Goal: Information Seeking & Learning: Learn about a topic

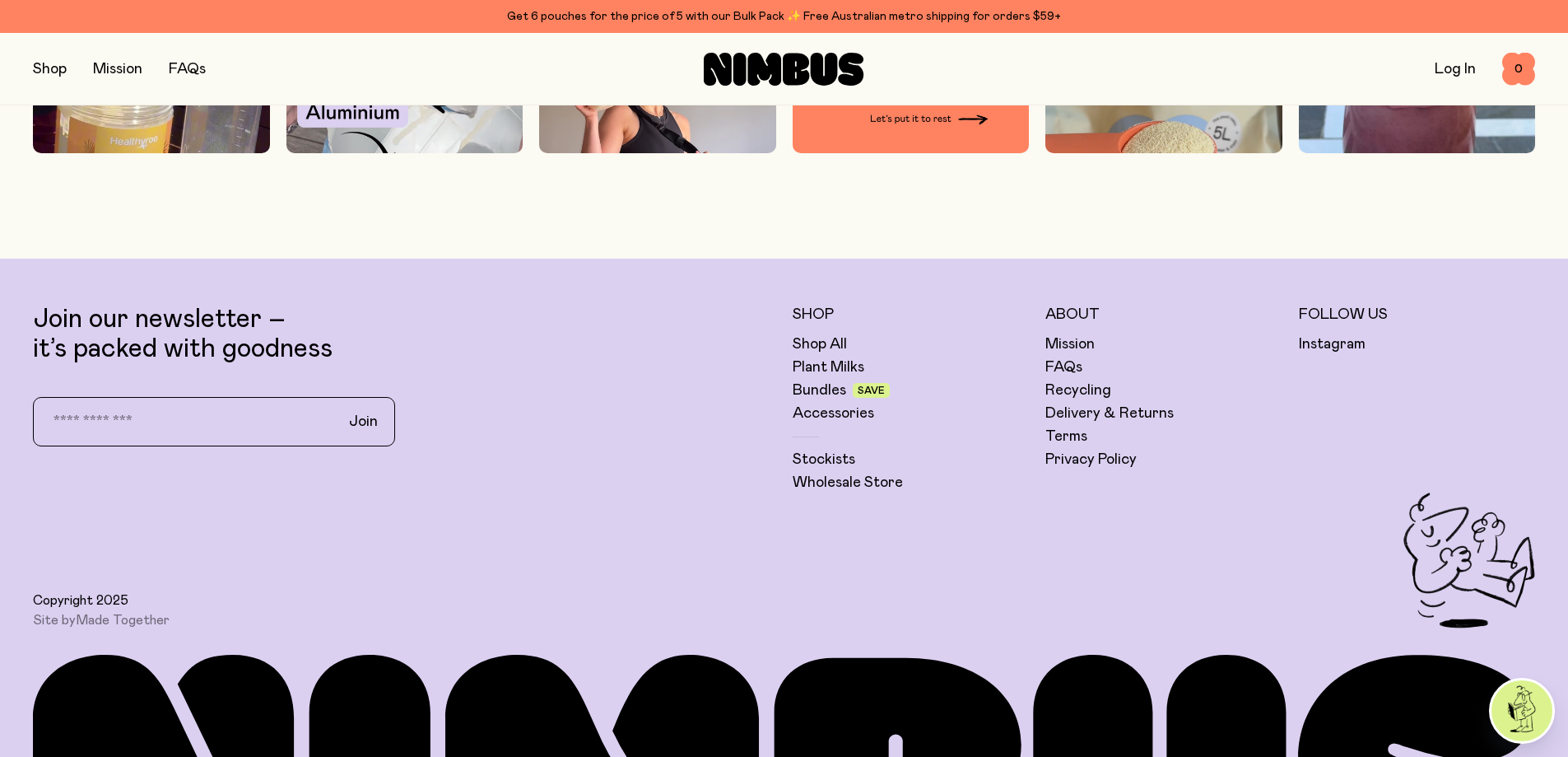
scroll to position [5517, 0]
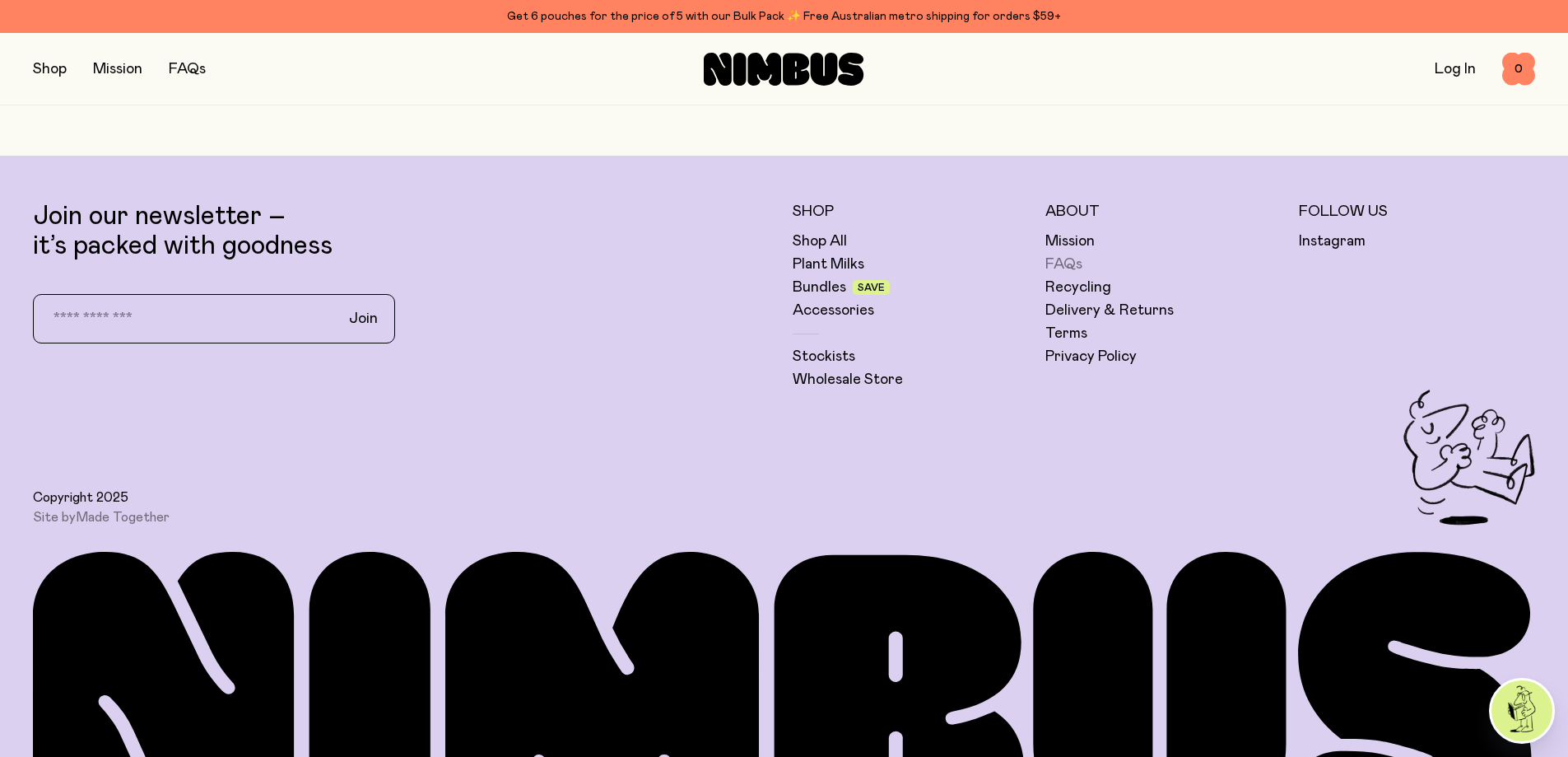
click at [1057, 267] on link "FAQs" at bounding box center [1064, 263] width 37 height 19
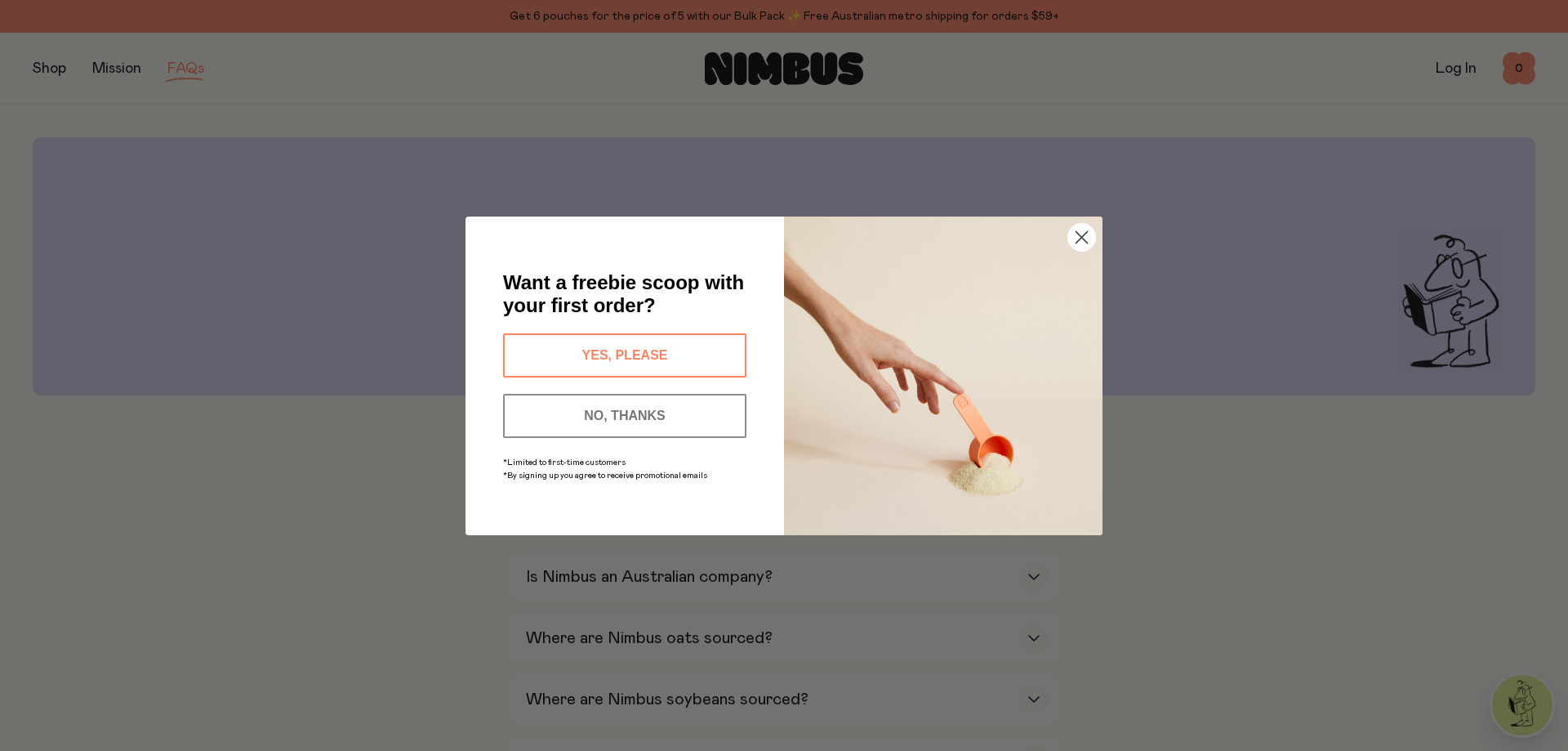
click at [1083, 240] on circle "Close dialog" at bounding box center [1081, 236] width 27 height 27
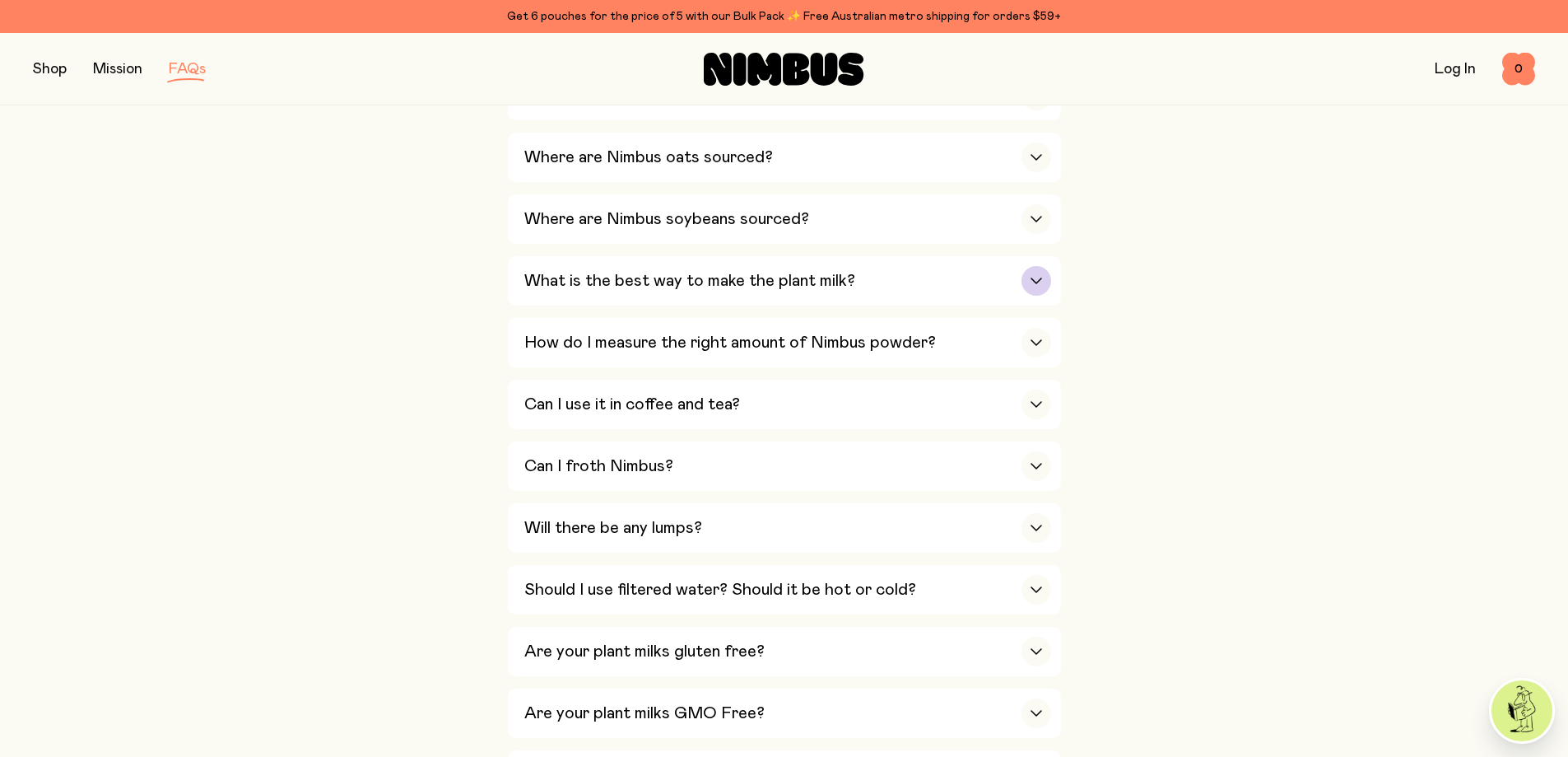
scroll to position [494, 0]
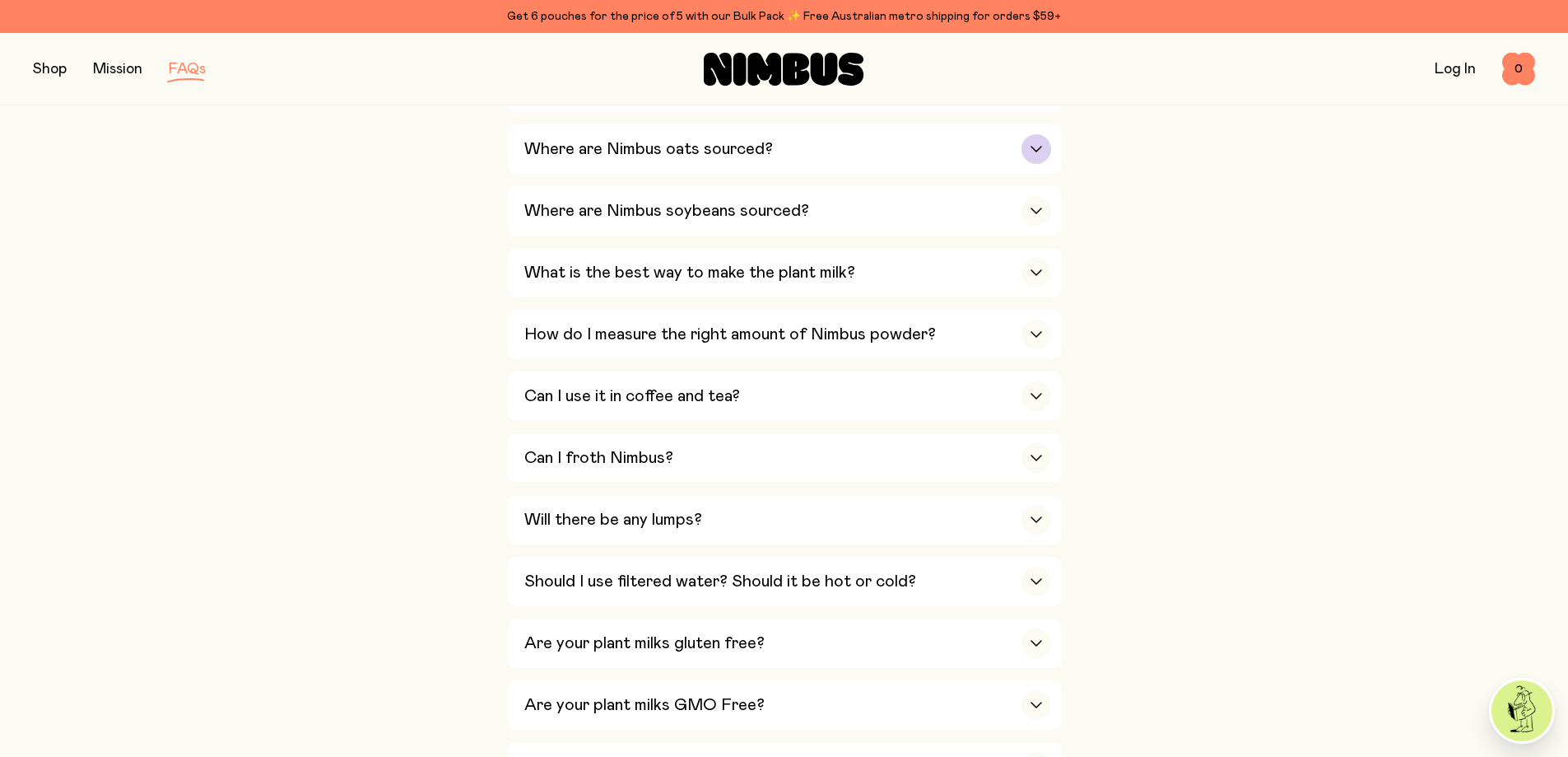
click at [868, 155] on div "Where are Nimbus oats sourced?" at bounding box center [787, 148] width 527 height 49
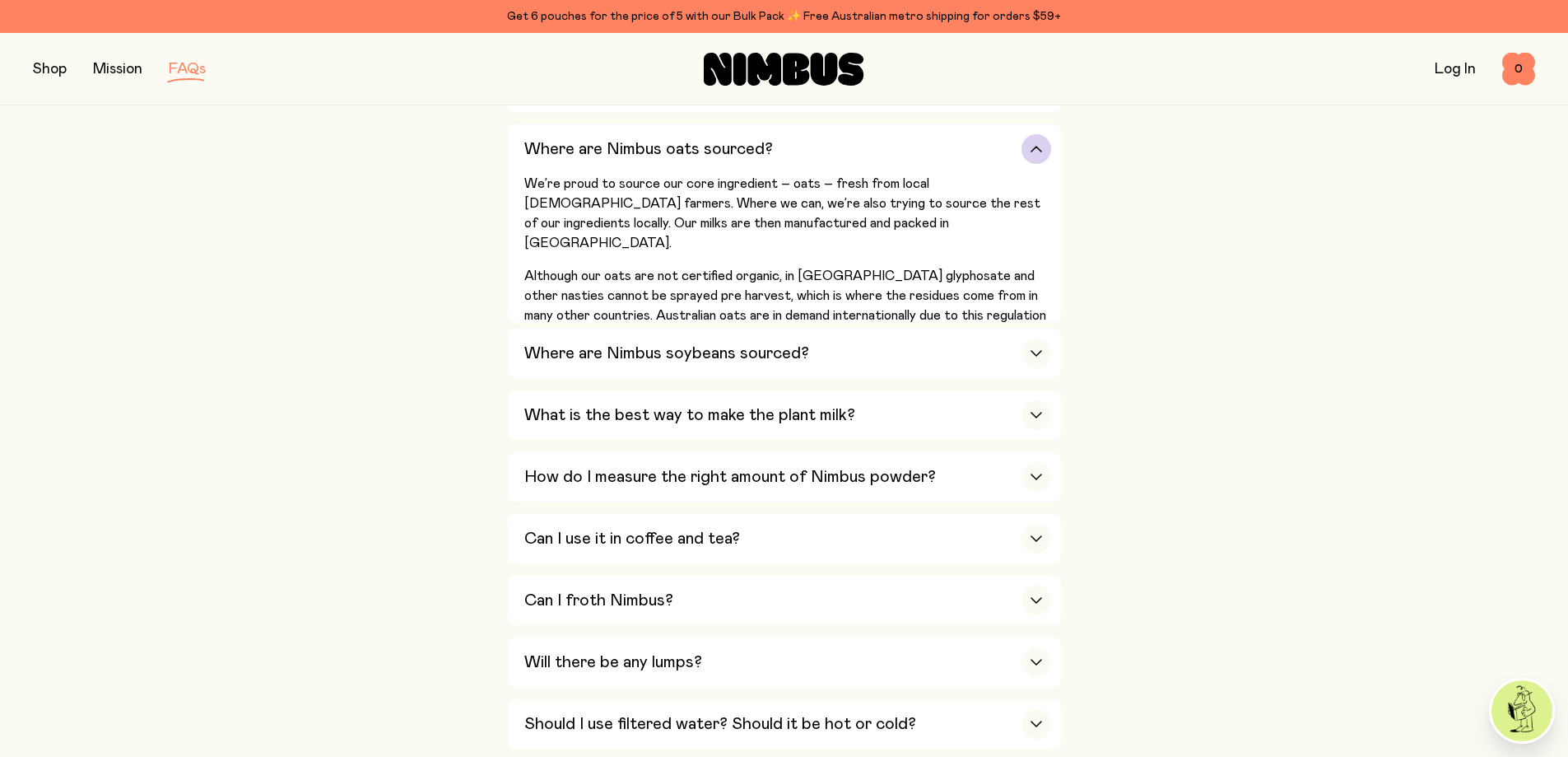
click at [880, 148] on div "Where are Nimbus oats sourced?" at bounding box center [787, 148] width 527 height 49
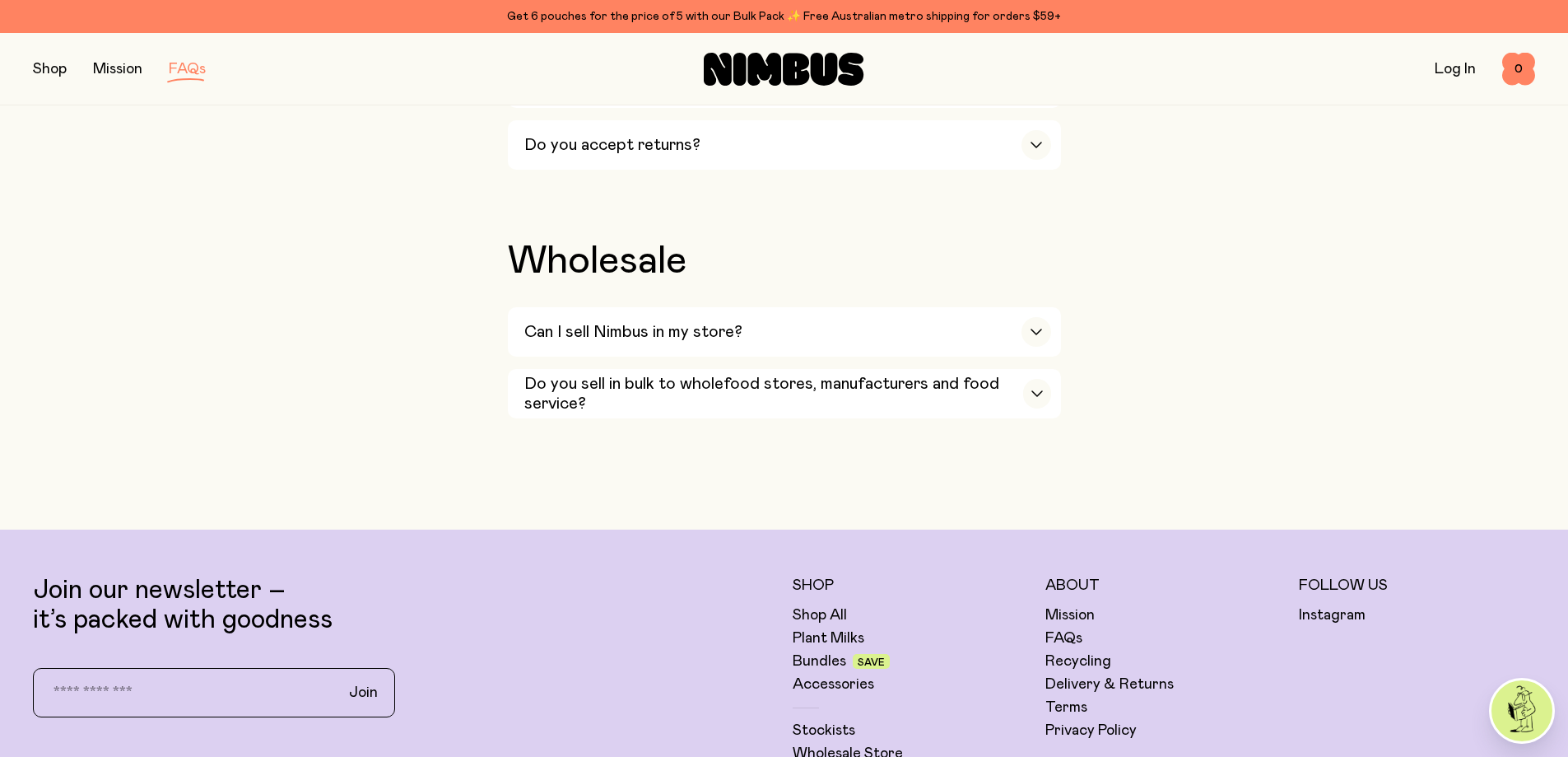
scroll to position [2882, 0]
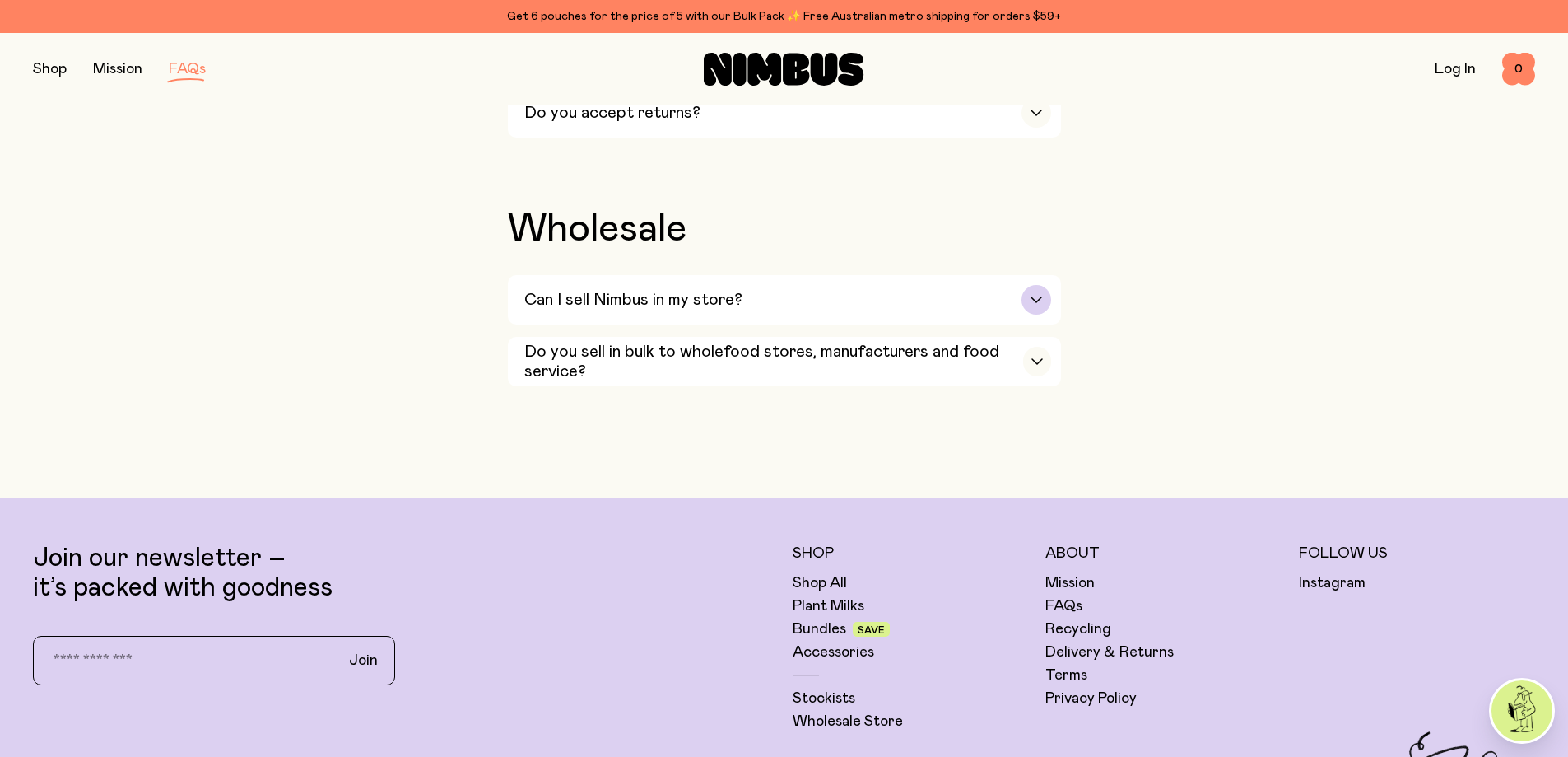
click at [905, 275] on div "Can I sell Nimbus in my store?" at bounding box center [787, 299] width 527 height 49
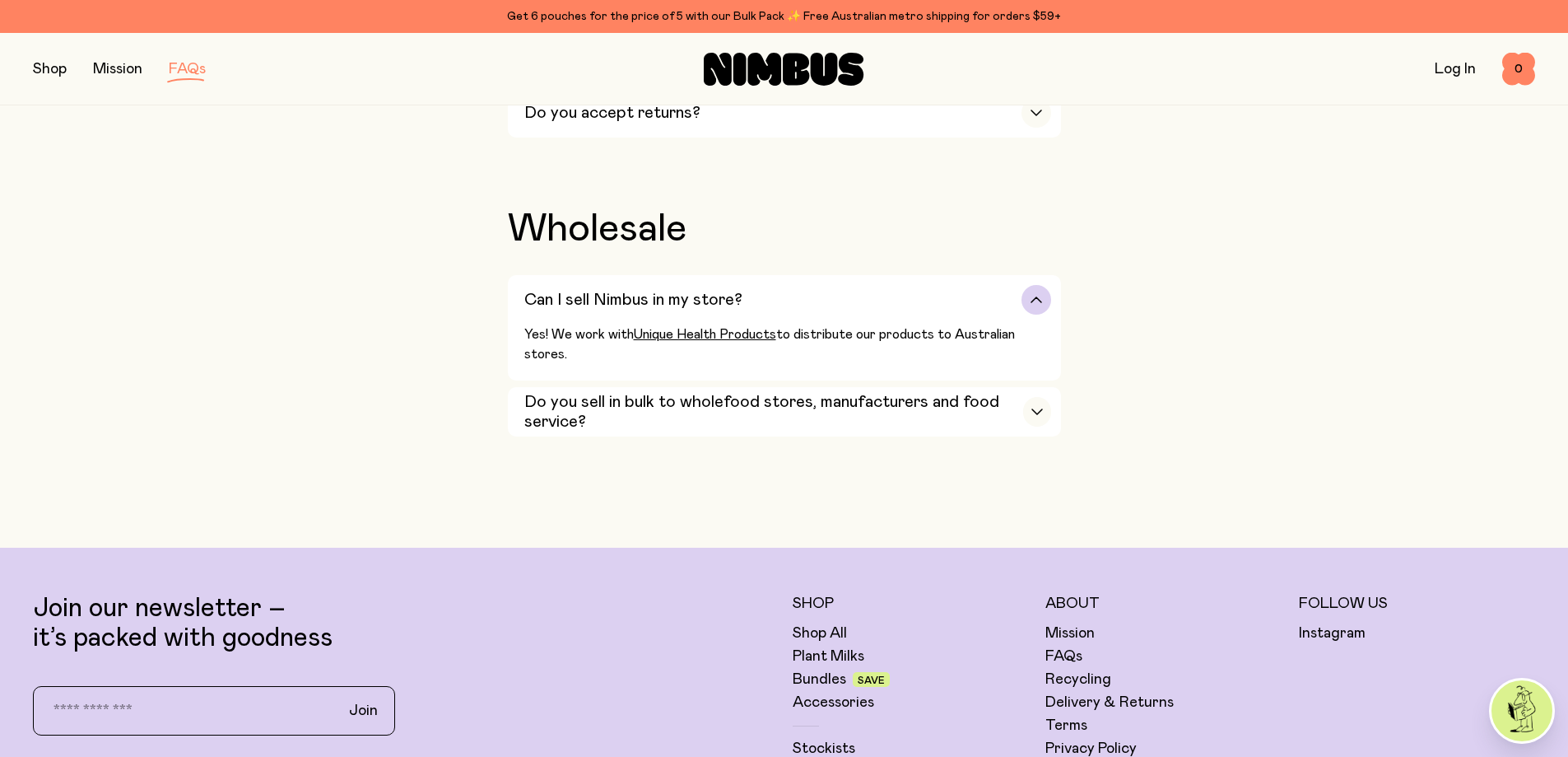
click at [904, 275] on div "Can I sell Nimbus in my store?" at bounding box center [787, 299] width 527 height 49
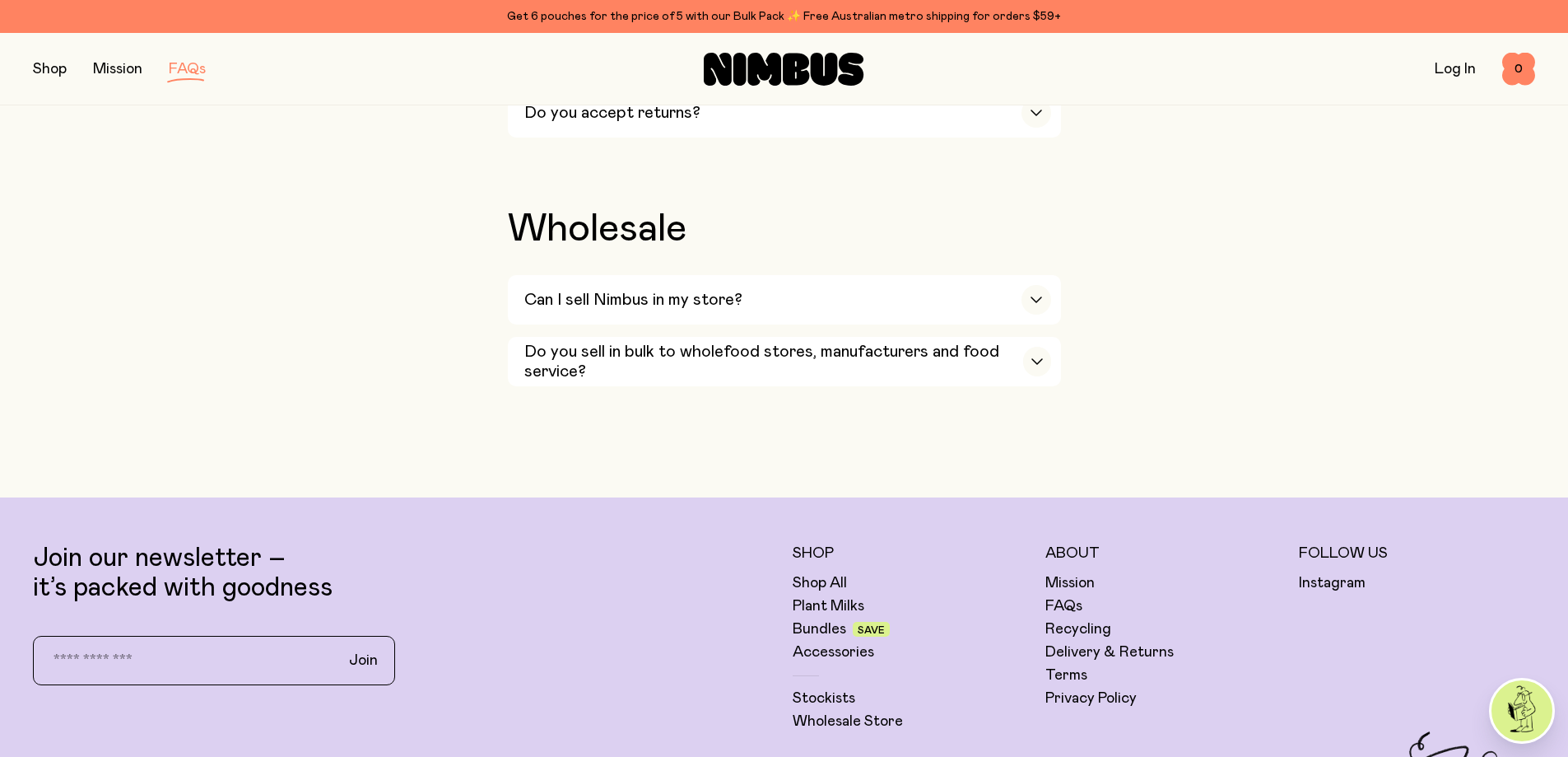
click at [1515, 699] on img at bounding box center [1522, 711] width 61 height 61
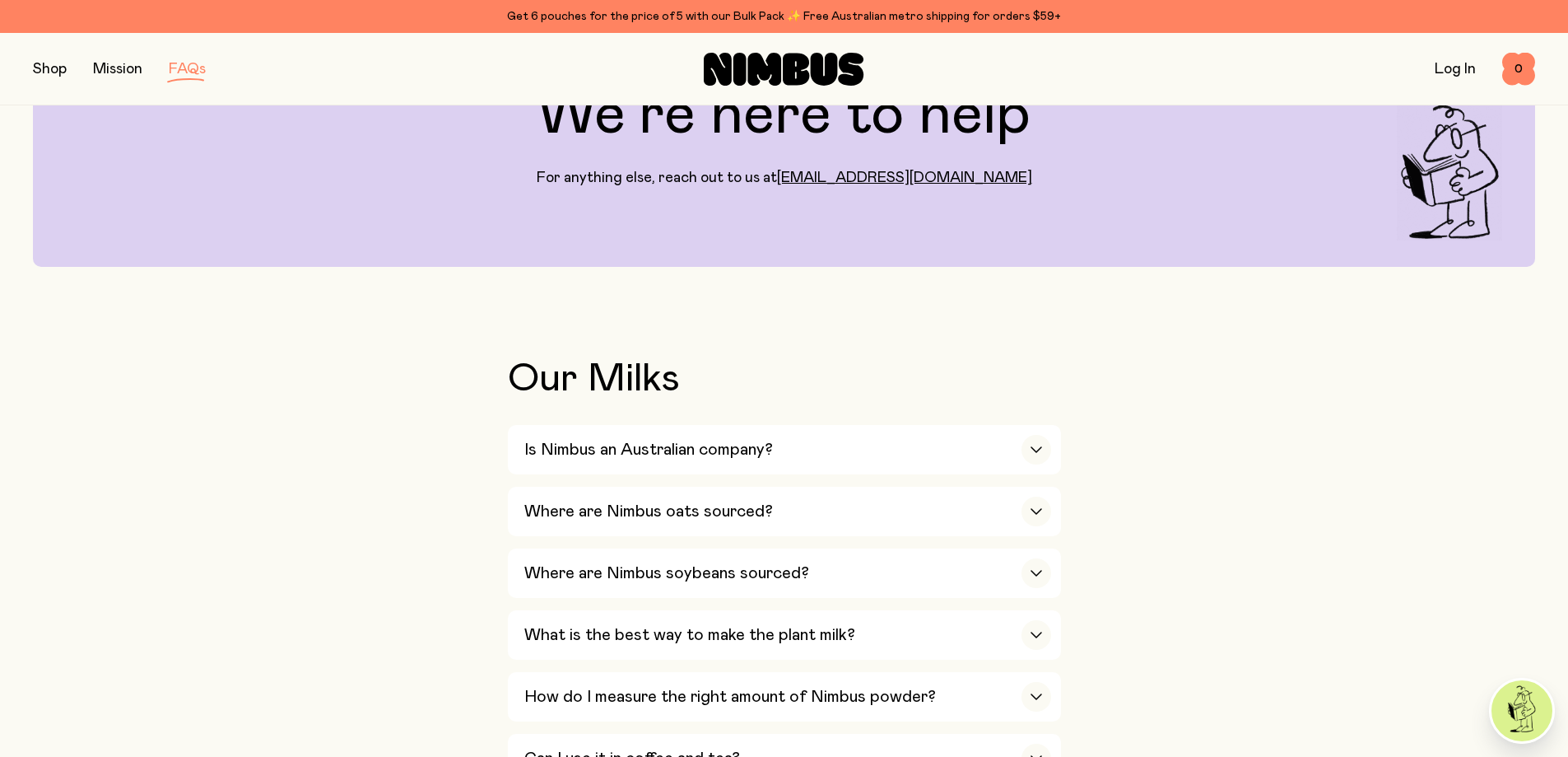
scroll to position [0, 0]
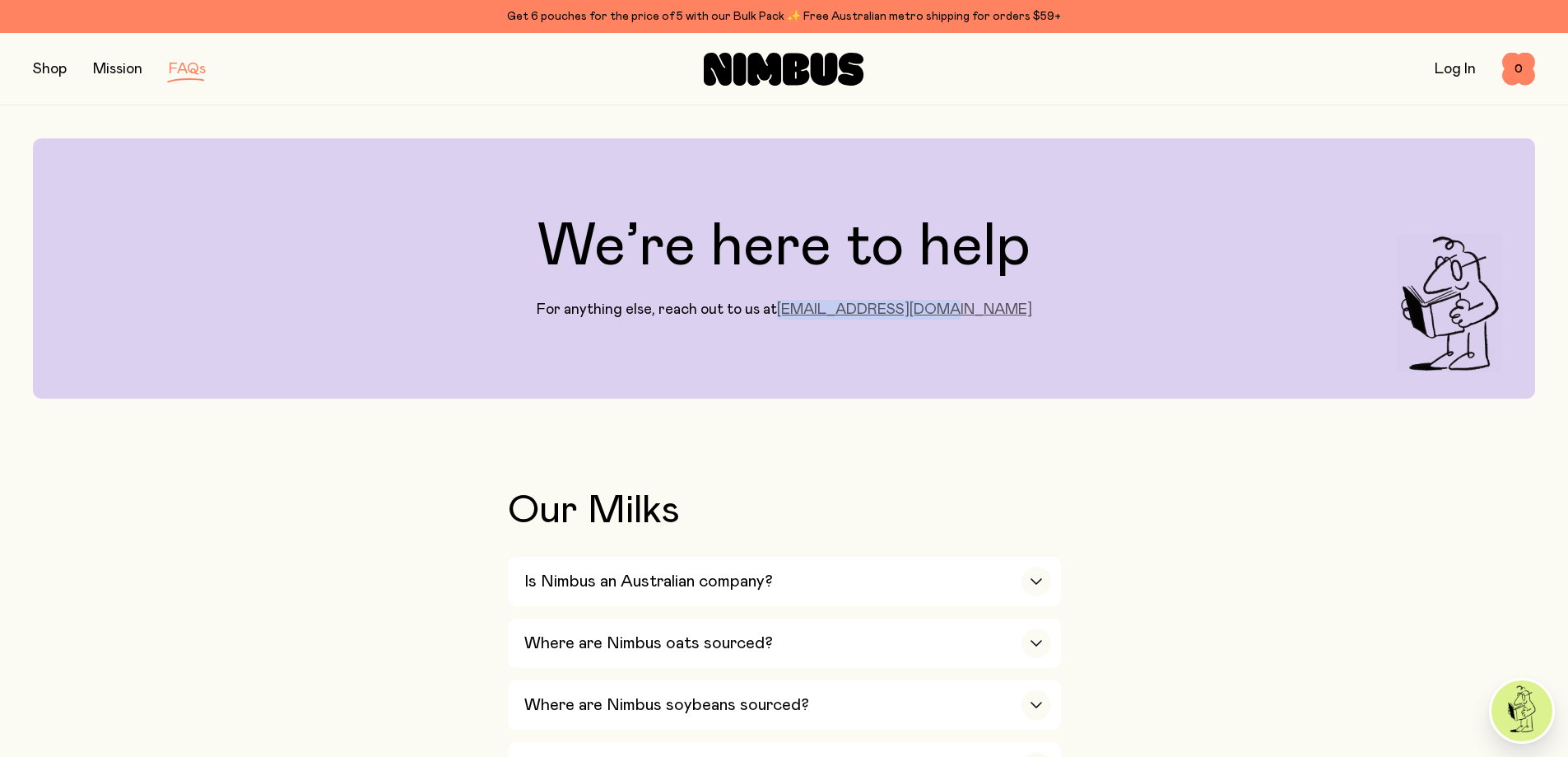
drag, startPoint x: 989, startPoint y: 314, endPoint x: 835, endPoint y: 310, distance: 154.1
click at [835, 310] on div "We’re here to help For anything else, reach out to us at hello@drinknimbus.co" at bounding box center [784, 268] width 1502 height 260
click at [1036, 320] on div "We’re here to help For anything else, reach out to us at hello@drinknimbus.co" at bounding box center [784, 268] width 1502 height 260
drag, startPoint x: 1006, startPoint y: 308, endPoint x: 895, endPoint y: 311, distance: 111.0
click at [893, 311] on div "We’re here to help For anything else, reach out to us at hello@drinknimbus.co" at bounding box center [784, 268] width 1502 height 260
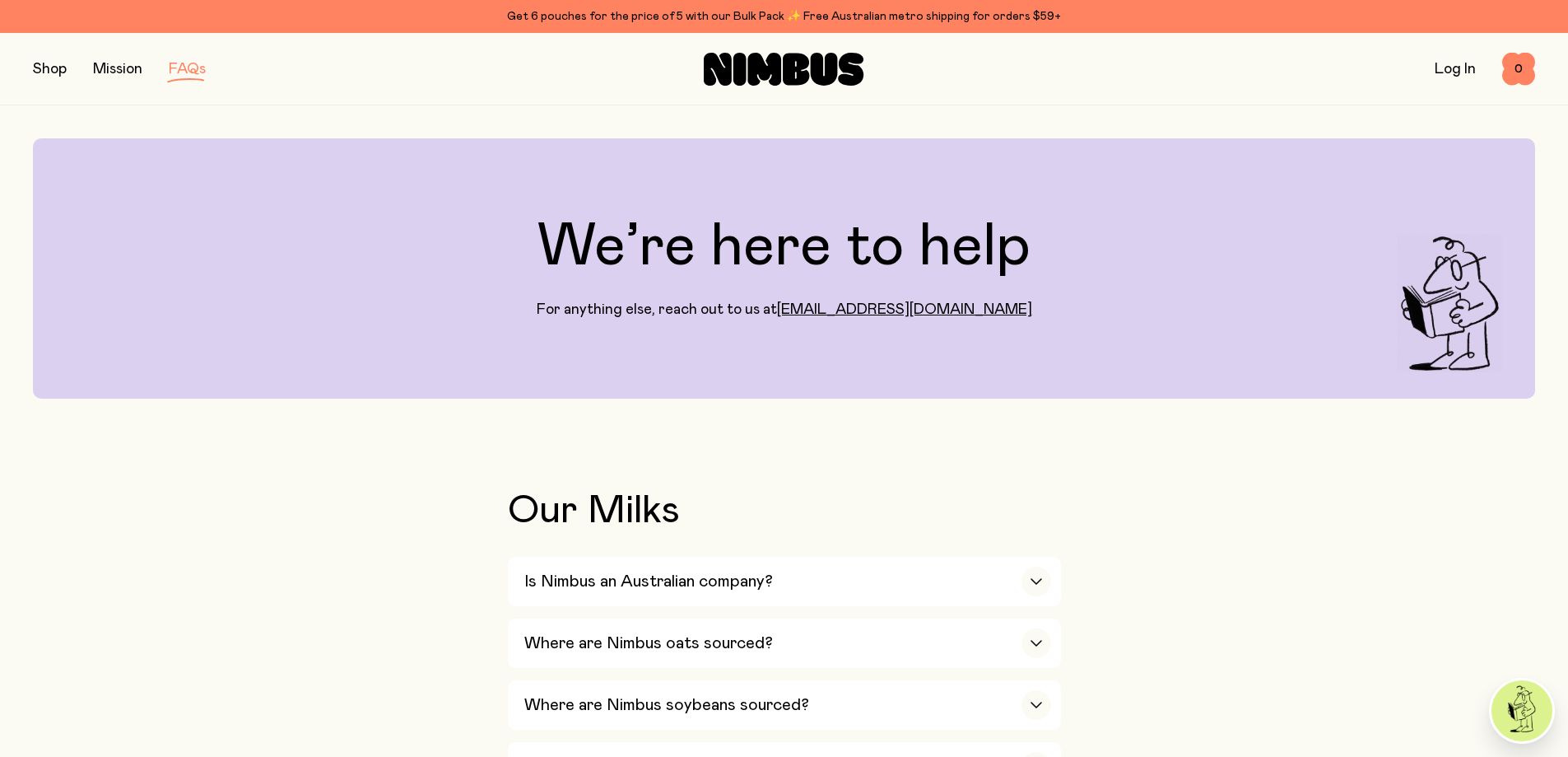
click at [1004, 313] on div "We’re here to help For anything else, reach out to us at hello@drinknimbus.co" at bounding box center [784, 268] width 1502 height 260
drag, startPoint x: 983, startPoint y: 314, endPoint x: 838, endPoint y: 318, distance: 145.1
click at [838, 318] on div "We’re here to help For anything else, reach out to us at hello@drinknimbus.co" at bounding box center [784, 268] width 1502 height 260
copy link "hello@drinknimbus.co"
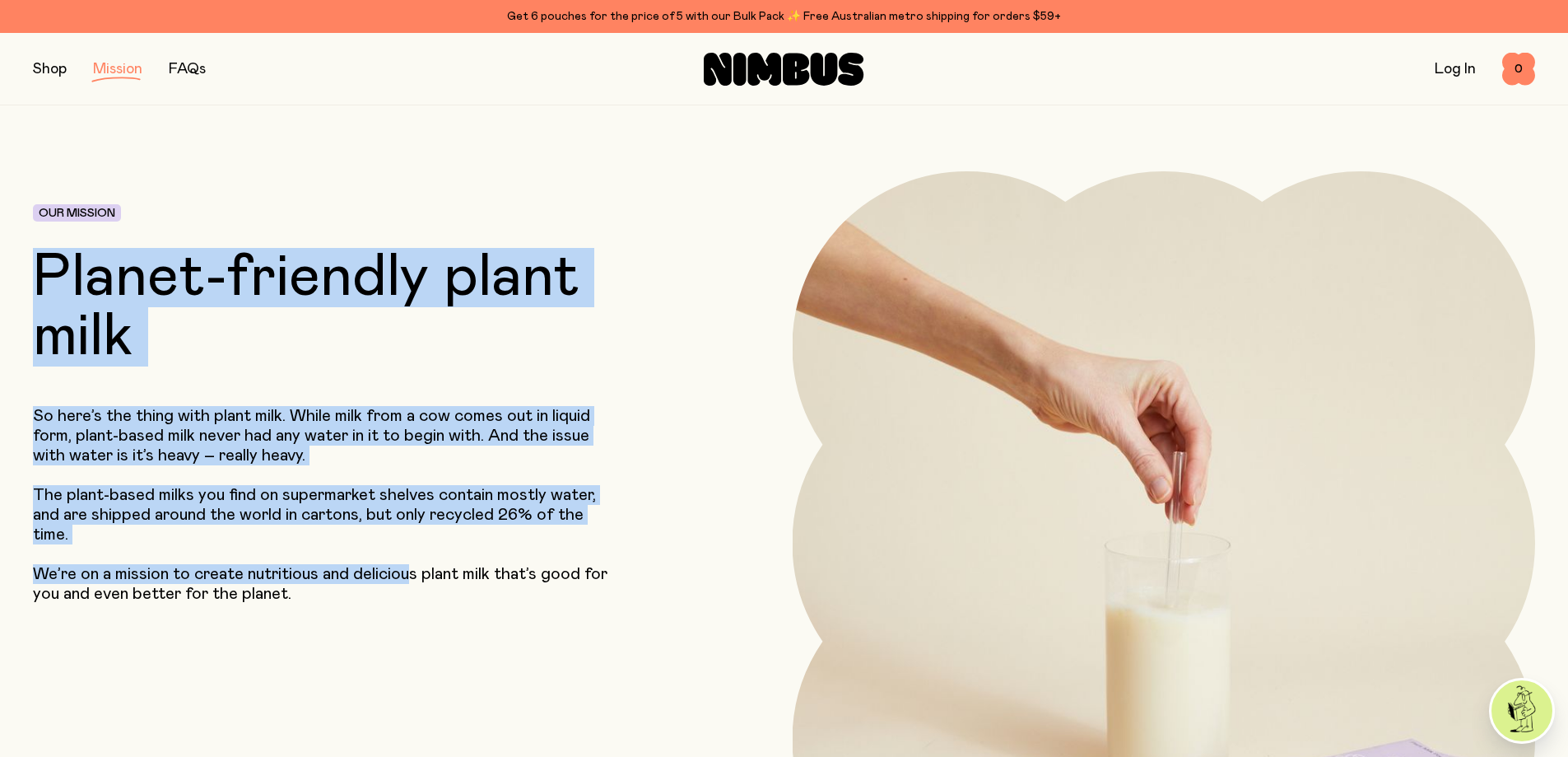
drag, startPoint x: 39, startPoint y: 222, endPoint x: 412, endPoint y: 580, distance: 517.0
click at [412, 580] on div "Our Mission Planet-friendly plant milk So here’s the thing with plant milk. Whi…" at bounding box center [341, 543] width 617 height 743
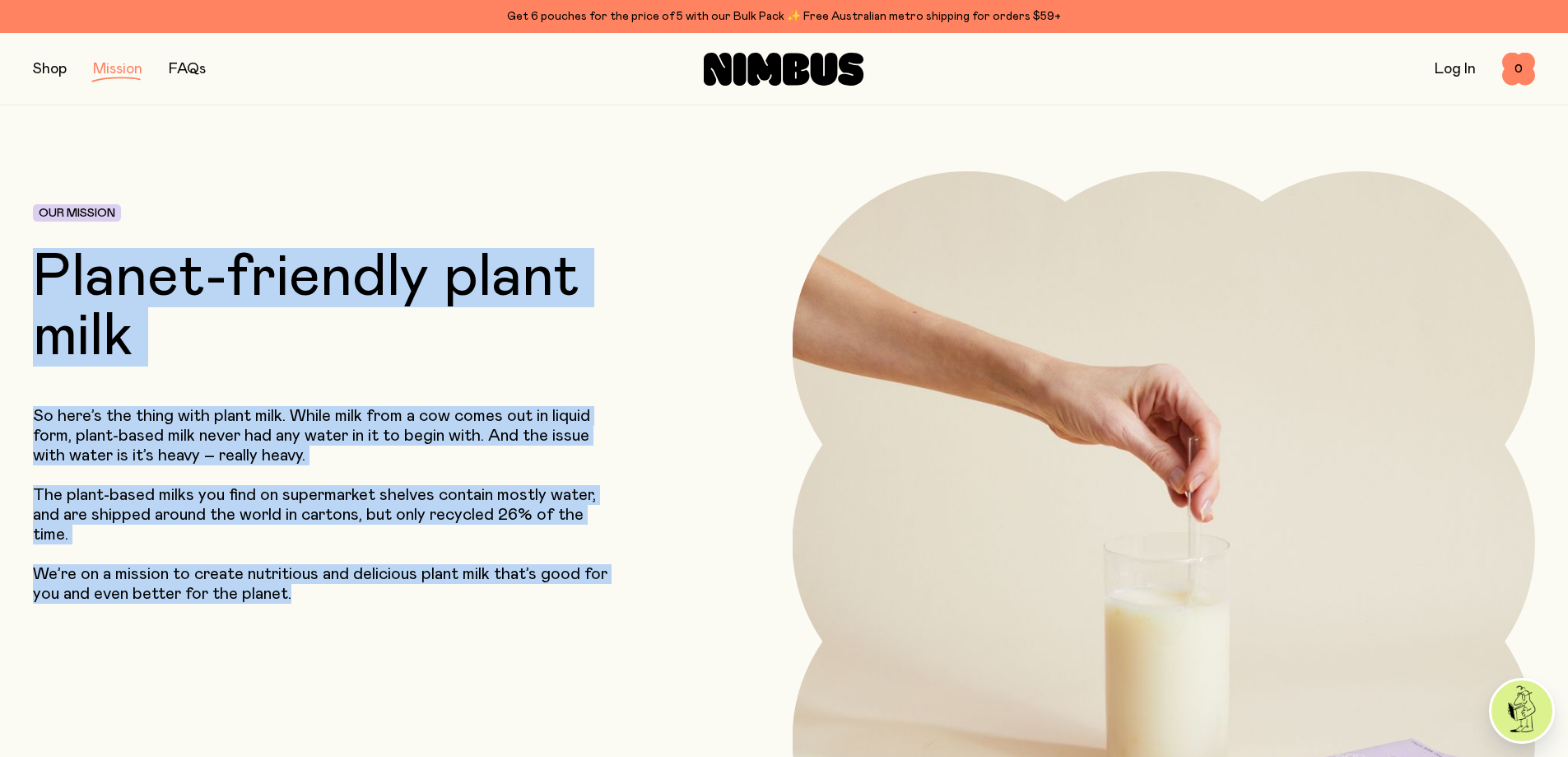
drag, startPoint x: 385, startPoint y: 598, endPoint x: 44, endPoint y: 275, distance: 469.7
click at [44, 275] on div "Our Mission Planet-friendly plant milk So here’s the thing with plant milk. Whi…" at bounding box center [341, 543] width 617 height 743
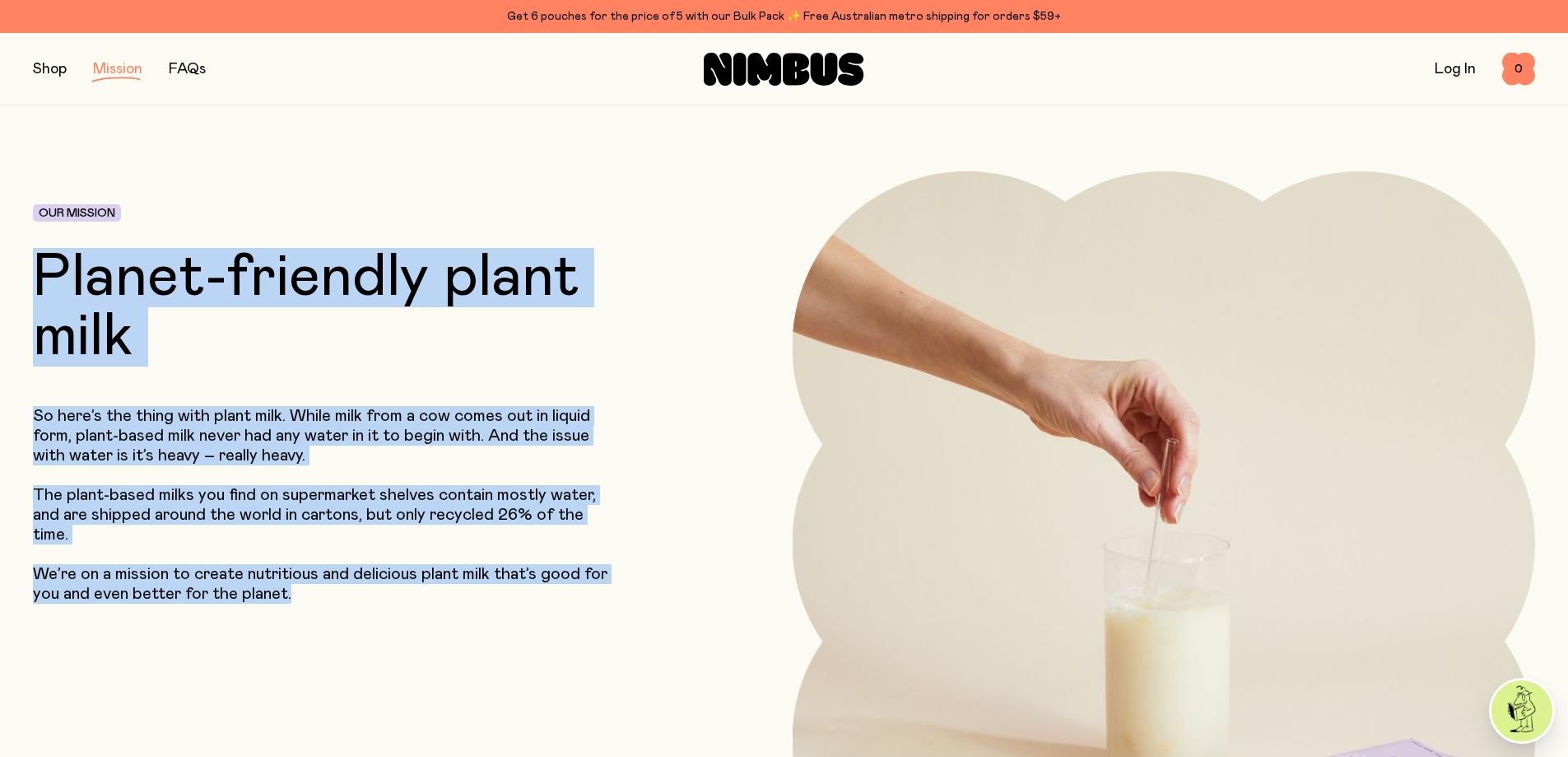
copy div "Planet-friendly plant milk So here’s the thing with plant milk. While milk from…"
click at [794, 83] on icon at bounding box center [796, 69] width 26 height 32
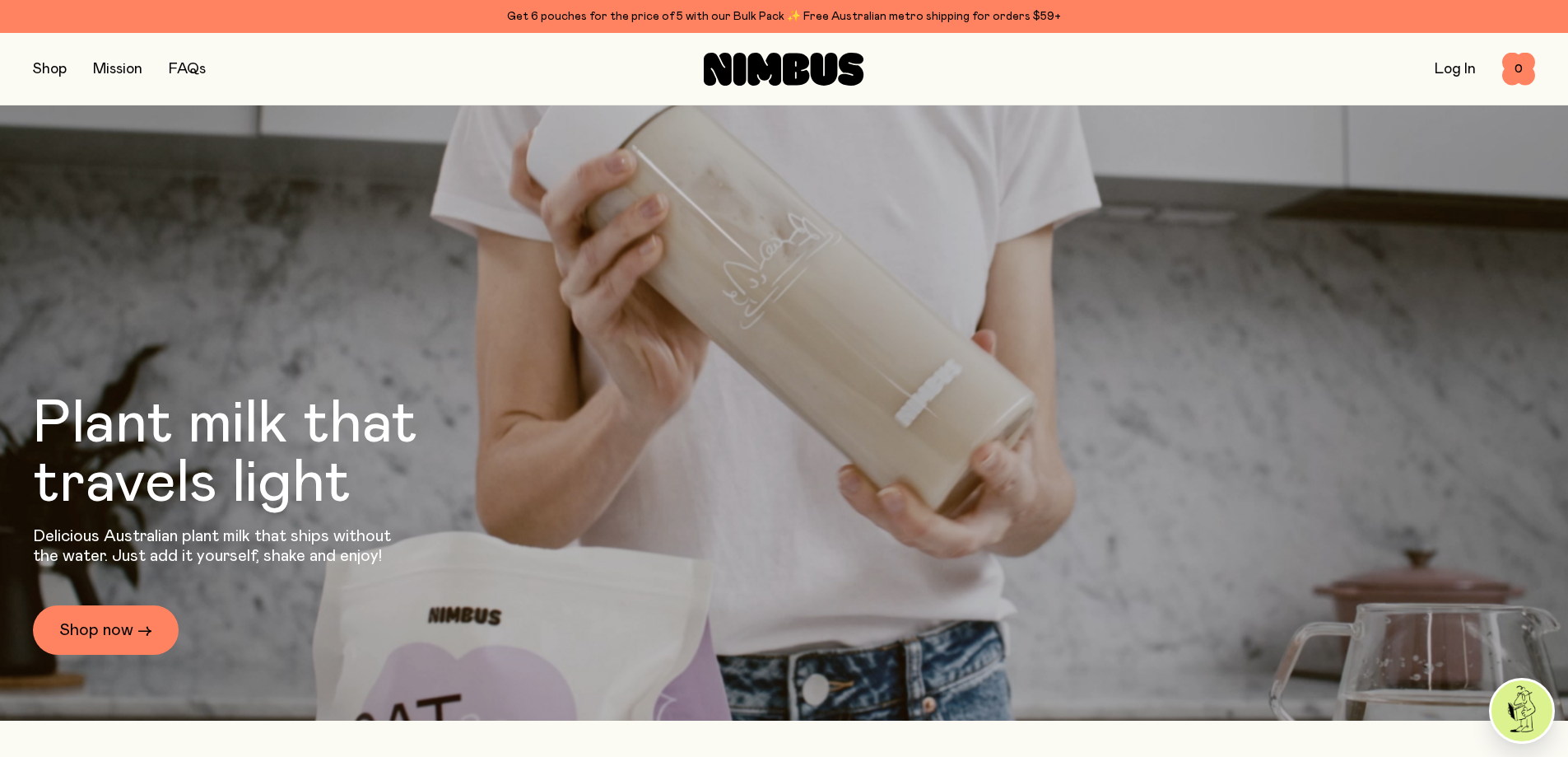
scroll to position [83, 0]
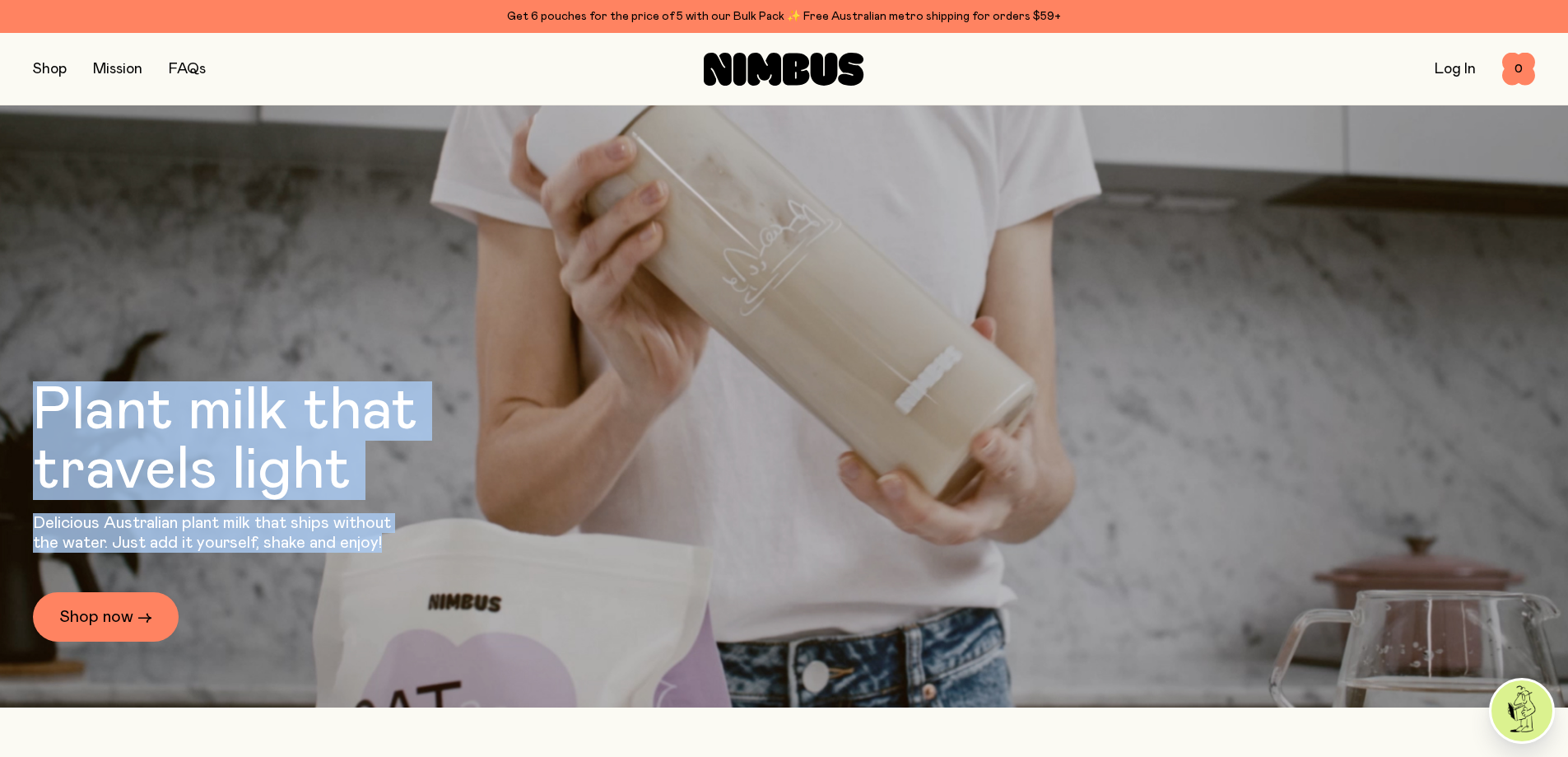
drag, startPoint x: 60, startPoint y: 414, endPoint x: 391, endPoint y: 538, distance: 353.5
click at [391, 538] on div "Plant milk that travels light Delicious Australian plant milk that ships withou…" at bounding box center [270, 511] width 474 height 260
copy div "Plant milk that travels light Delicious Australian plant milk that ships withou…"
